Goal: Task Accomplishment & Management: Manage account settings

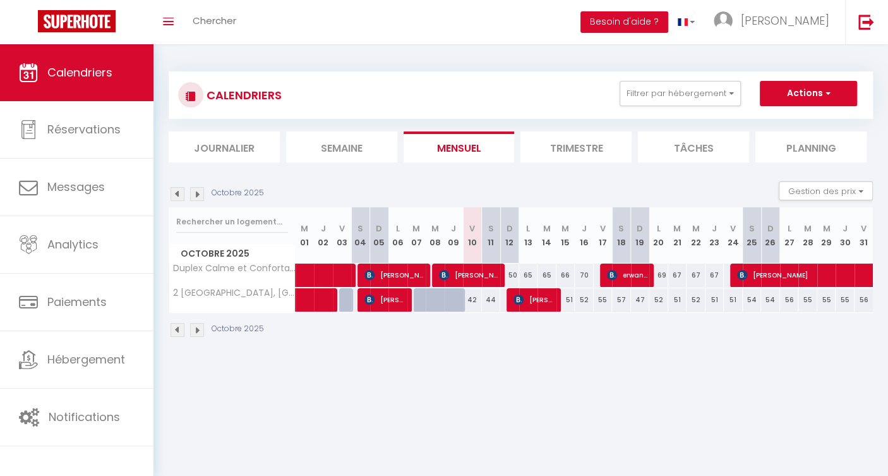
click at [198, 195] on img at bounding box center [197, 194] width 14 height 14
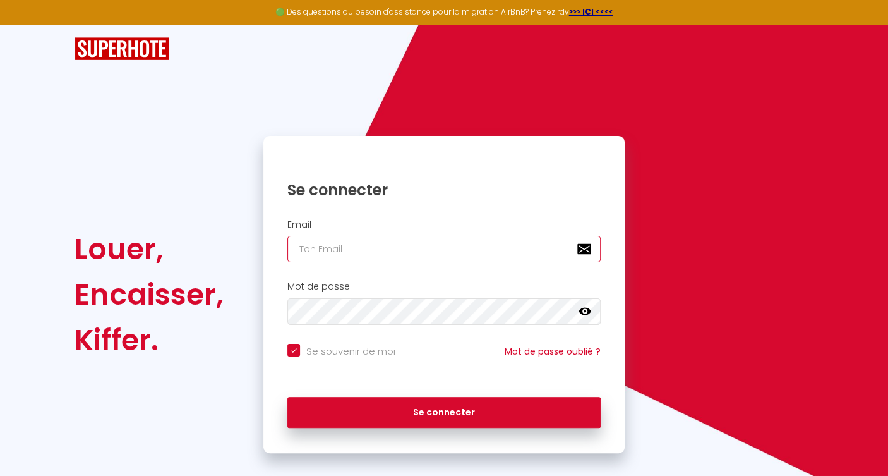
click at [338, 245] on input "email" at bounding box center [443, 249] width 313 height 27
type input "[EMAIL_ADDRESS][DOMAIN_NAME]"
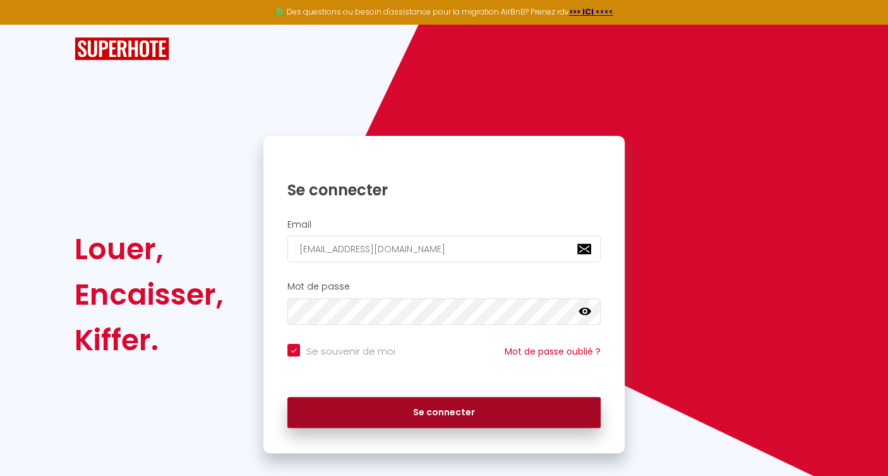
click at [417, 409] on button "Se connecter" at bounding box center [443, 413] width 313 height 32
checkbox input "true"
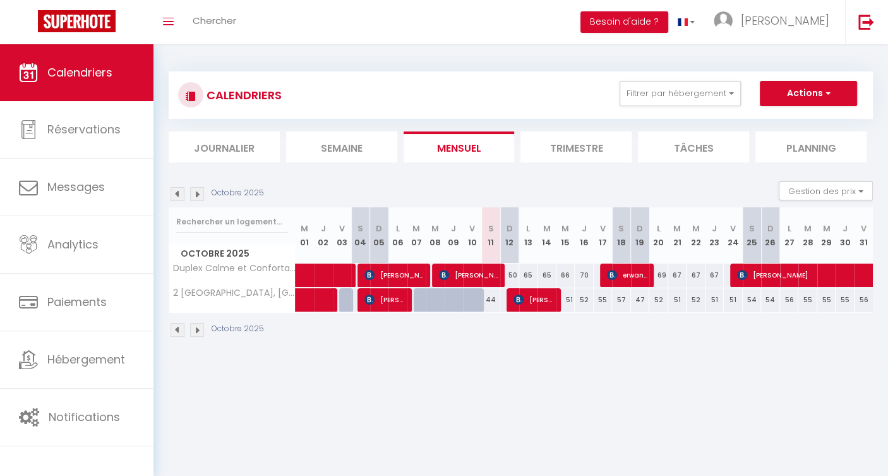
click at [196, 193] on img at bounding box center [197, 194] width 14 height 14
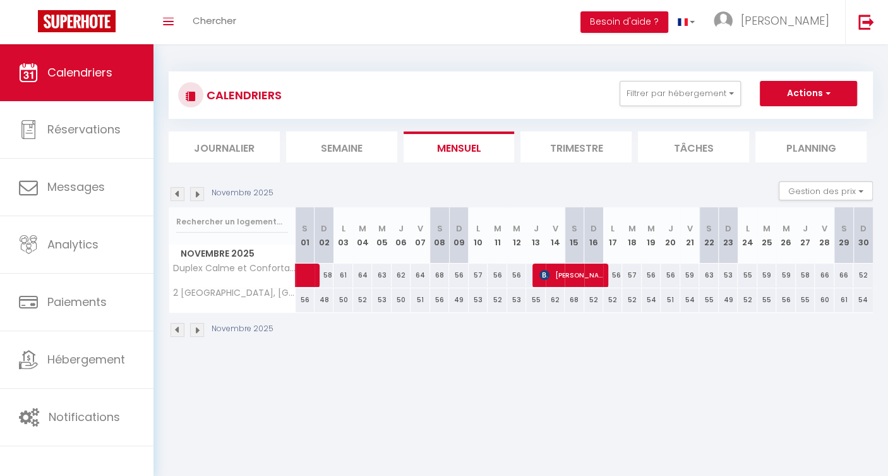
click at [177, 192] on img at bounding box center [178, 194] width 14 height 14
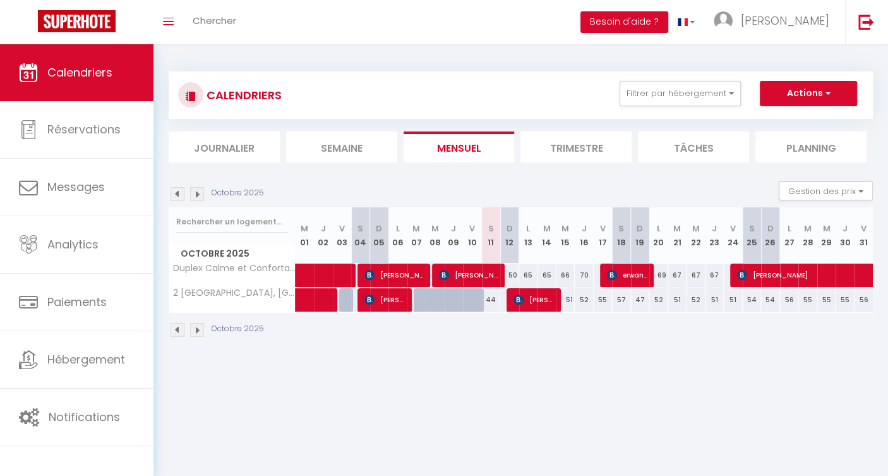
click at [198, 193] on img at bounding box center [197, 194] width 14 height 14
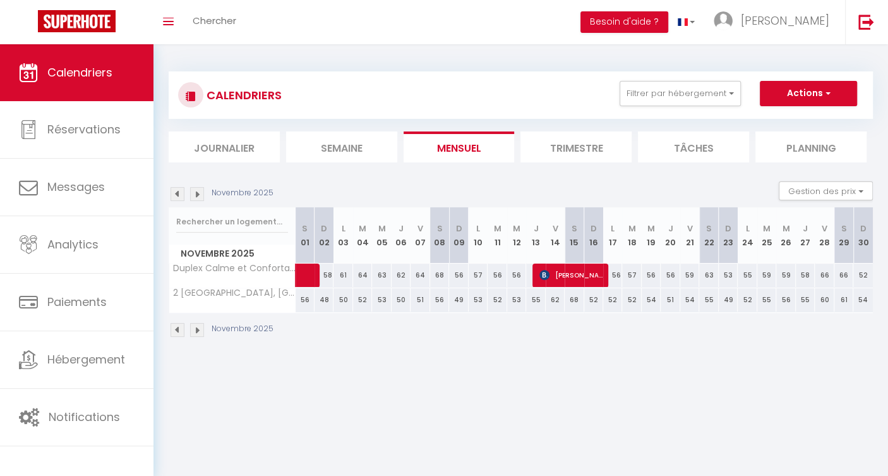
click at [175, 193] on img at bounding box center [178, 194] width 14 height 14
